Goal: Navigation & Orientation: Understand site structure

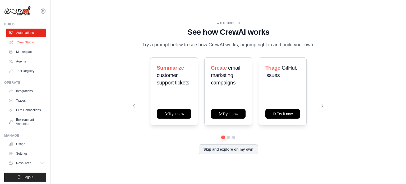
click at [23, 39] on link "Crew Studio" at bounding box center [27, 42] width 40 height 8
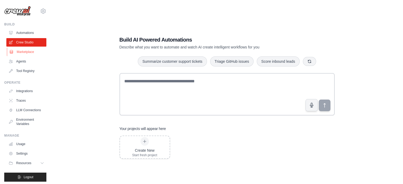
click at [26, 52] on link "Marketplace" at bounding box center [27, 52] width 40 height 8
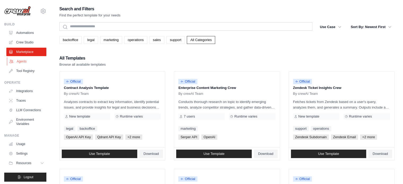
click at [21, 62] on link "Agents" at bounding box center [27, 61] width 40 height 8
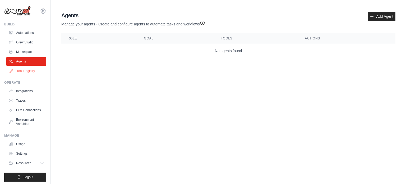
click at [23, 71] on link "Tool Registry" at bounding box center [27, 71] width 40 height 8
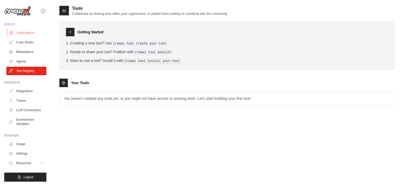
click at [25, 32] on link "Automations" at bounding box center [27, 33] width 40 height 8
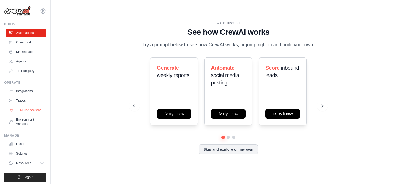
click at [20, 111] on link "LLM Connections" at bounding box center [27, 110] width 40 height 8
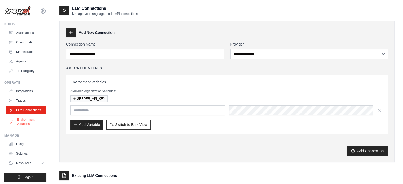
click at [21, 124] on link "Environment Variables" at bounding box center [27, 121] width 40 height 13
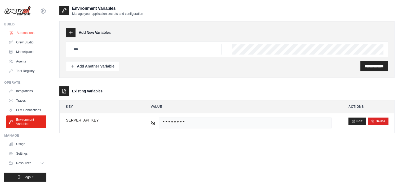
click at [18, 31] on link "Automations" at bounding box center [27, 33] width 40 height 8
